Goal: Find specific page/section: Find specific page/section

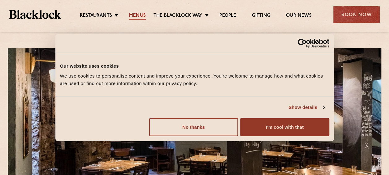
drag, startPoint x: 0, startPoint y: 0, endPoint x: 139, endPoint y: 16, distance: 139.6
click at [139, 16] on link "Menus" at bounding box center [137, 16] width 17 height 7
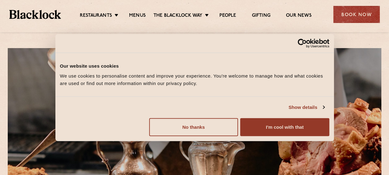
click at [224, 128] on button "No thanks" at bounding box center [193, 127] width 89 height 18
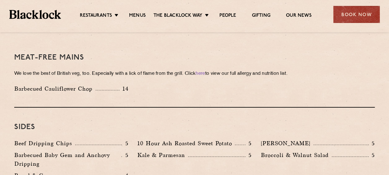
scroll to position [875, 0]
